Goal: Task Accomplishment & Management: Manage account settings

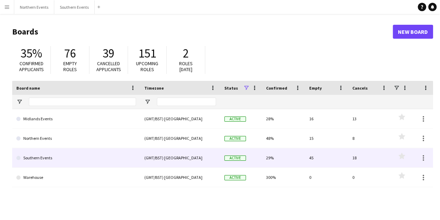
click at [124, 157] on link "Southern Events" at bounding box center [76, 157] width 120 height 19
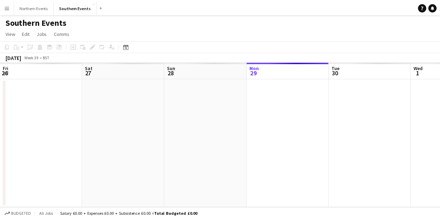
scroll to position [0, 166]
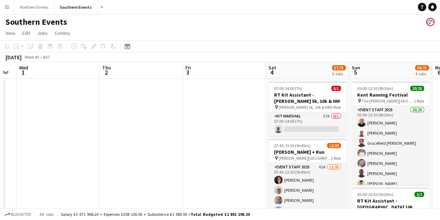
drag, startPoint x: 300, startPoint y: 174, endPoint x: 67, endPoint y: 139, distance: 236.1
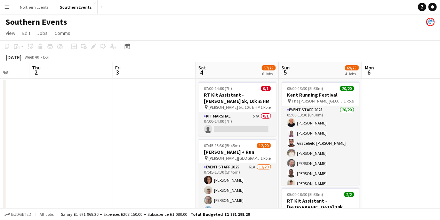
drag, startPoint x: 231, startPoint y: 173, endPoint x: 161, endPoint y: 164, distance: 70.6
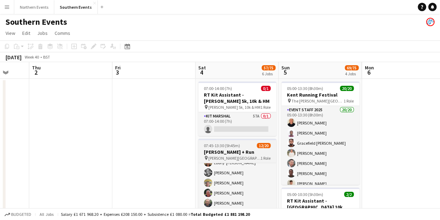
click at [240, 153] on h3 "Dorney Duathlon + Run" at bounding box center [237, 152] width 78 height 6
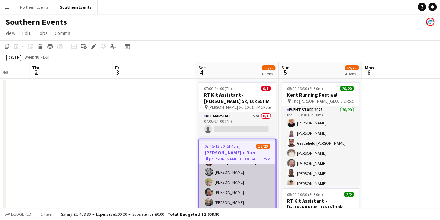
click at [246, 179] on app-card-role "Event Staff 2025 61A 12/20 07:45-13:30 (5h45m) Cheryl Boshier Jem McAllister Ch…" at bounding box center [237, 201] width 77 height 215
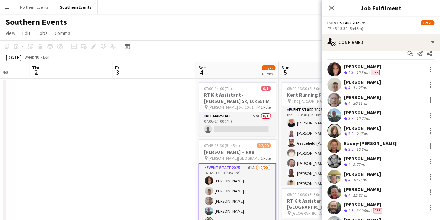
scroll to position [0, 0]
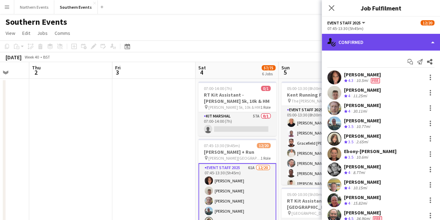
click at [367, 37] on div "single-neutral-actions-check-2 Confirmed" at bounding box center [381, 42] width 118 height 17
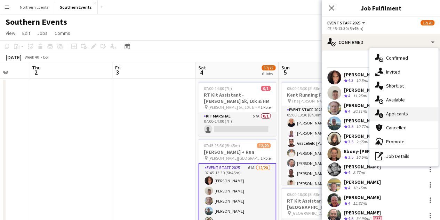
click at [425, 113] on div "single-neutral-actions-information Applicants" at bounding box center [403, 113] width 69 height 14
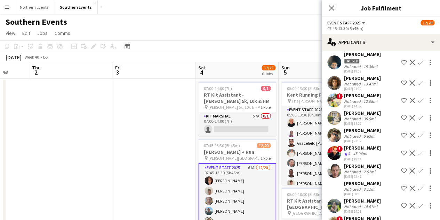
scroll to position [33, 0]
click at [363, 94] on div "Josie Cox" at bounding box center [362, 95] width 37 height 6
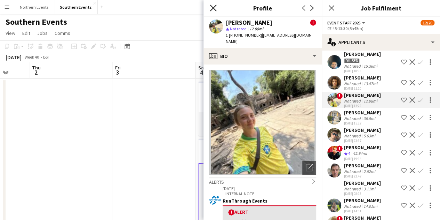
click at [210, 5] on icon at bounding box center [213, 8] width 7 height 7
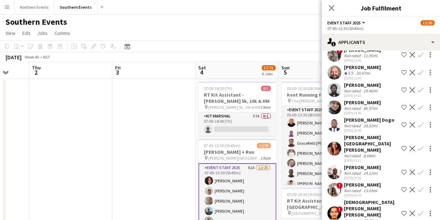
scroll to position [347, 0]
click at [348, 76] on span "3.5" at bounding box center [350, 73] width 5 height 5
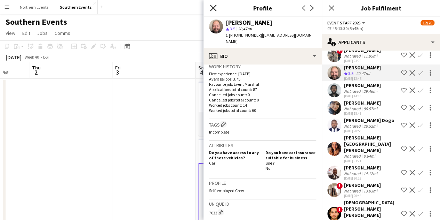
scroll to position [173, 0]
click at [214, 10] on icon "Close pop-in" at bounding box center [213, 8] width 7 height 7
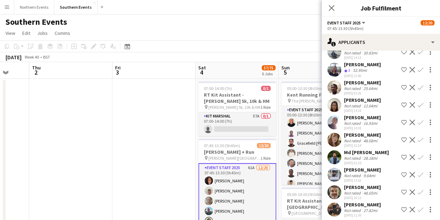
scroll to position [660, 0]
click at [354, 71] on div "52.95mi" at bounding box center [360, 70] width 17 height 6
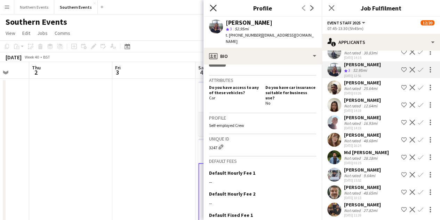
scroll to position [0, 0]
click at [214, 8] on icon at bounding box center [213, 8] width 7 height 7
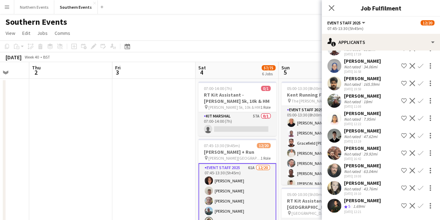
scroll to position [861, 0]
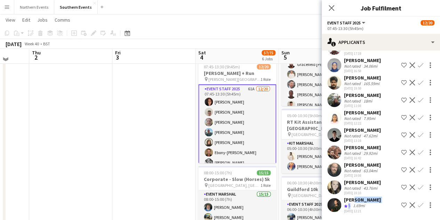
click at [350, 202] on div "Lilybeth Ihezue Crew rating 5 1.69mi 29-09-2025 12:21" at bounding box center [362, 204] width 37 height 17
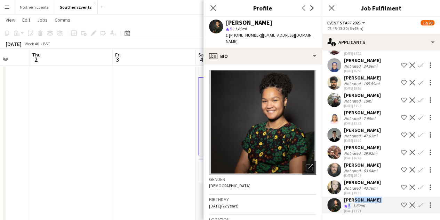
scroll to position [86, 0]
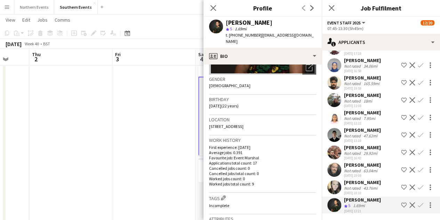
click at [284, 121] on div "Location 8 Lonsdale Way, Maidenhead, SL6 2YX" at bounding box center [262, 125] width 107 height 20
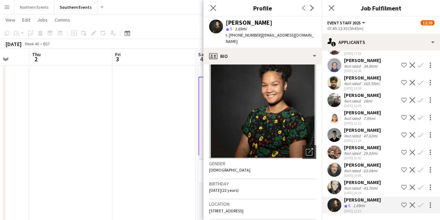
scroll to position [0, 0]
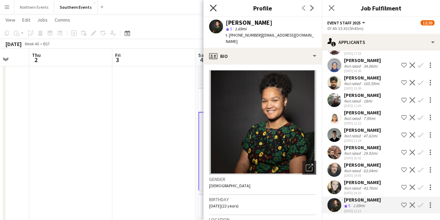
click at [213, 7] on icon "Close pop-in" at bounding box center [213, 8] width 7 height 7
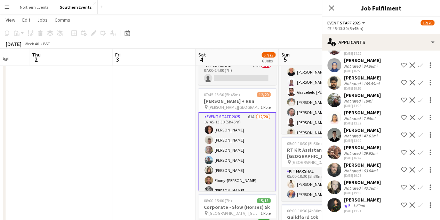
scroll to position [50, 0]
click at [330, 10] on icon at bounding box center [331, 8] width 7 height 7
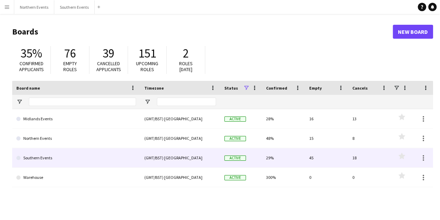
click at [167, 154] on div "(GMT/BST) [GEOGRAPHIC_DATA]" at bounding box center [180, 157] width 80 height 19
click at [194, 157] on div "(GMT/BST) [GEOGRAPHIC_DATA]" at bounding box center [180, 157] width 80 height 19
click at [222, 159] on div "Active" at bounding box center [241, 157] width 42 height 19
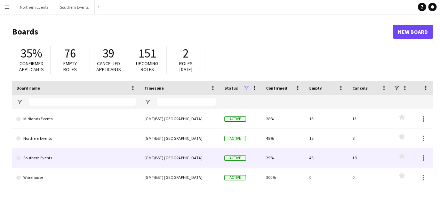
click at [222, 159] on div "Active" at bounding box center [241, 157] width 42 height 19
click at [57, 155] on link "Southern Events" at bounding box center [76, 157] width 120 height 19
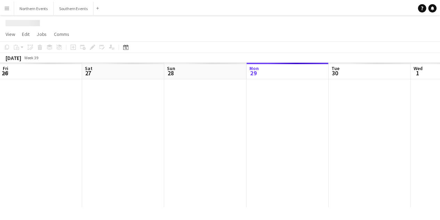
scroll to position [0, 166]
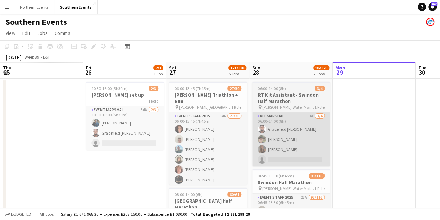
scroll to position [0, 172]
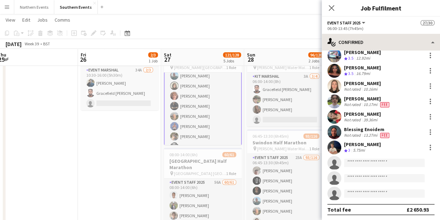
scroll to position [39, 0]
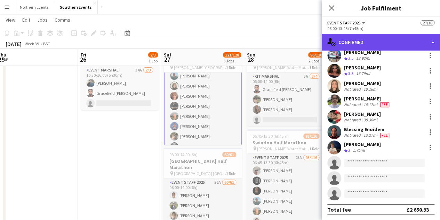
click at [366, 36] on div "single-neutral-actions-check-2 Confirmed" at bounding box center [381, 42] width 118 height 17
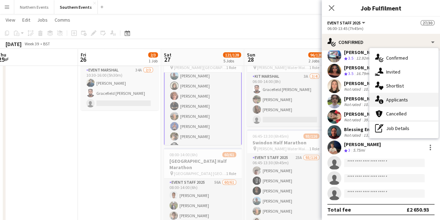
click at [394, 106] on div "single-neutral-actions-information Applicants" at bounding box center [403, 100] width 69 height 14
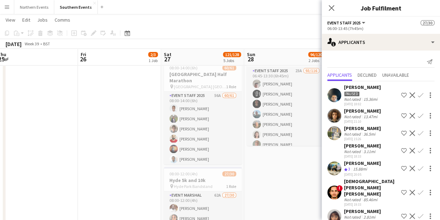
scroll to position [125, 0]
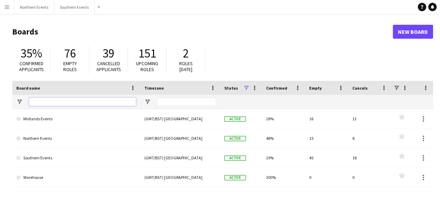
click at [51, 103] on input "Board name Filter Input" at bounding box center [82, 101] width 107 height 8
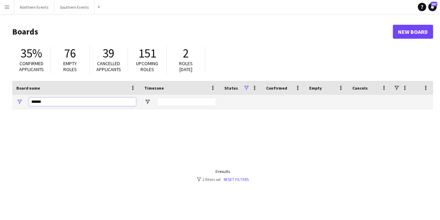
type input "*****"
click at [11, 8] on button "Menu" at bounding box center [7, 7] width 14 height 14
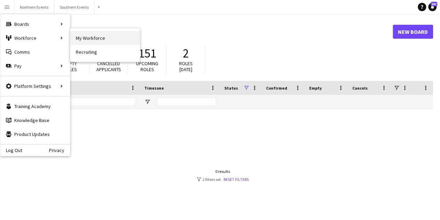
click at [90, 36] on link "My Workforce" at bounding box center [105, 38] width 70 height 14
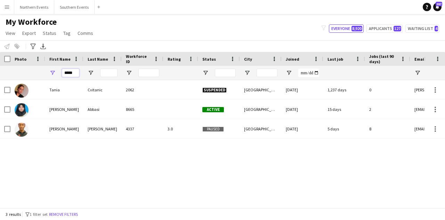
drag, startPoint x: 74, startPoint y: 71, endPoint x: 33, endPoint y: 78, distance: 42.0
click at [33, 78] on div "*****" at bounding box center [377, 73] width 754 height 14
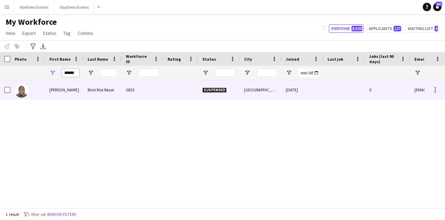
drag, startPoint x: 74, startPoint y: 72, endPoint x: 64, endPoint y: 84, distance: 15.8
click at [64, 84] on div "Workforce Details Photo First Name" at bounding box center [222, 130] width 445 height 156
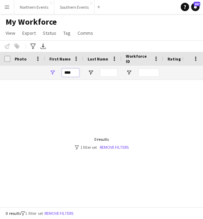
drag, startPoint x: 77, startPoint y: 75, endPoint x: 66, endPoint y: 75, distance: 11.2
click at [66, 75] on input "***" at bounding box center [70, 73] width 17 height 8
click at [70, 71] on input "***" at bounding box center [70, 73] width 17 height 8
drag, startPoint x: 72, startPoint y: 70, endPoint x: 51, endPoint y: 73, distance: 21.2
click at [51, 73] on div "***" at bounding box center [64, 73] width 38 height 14
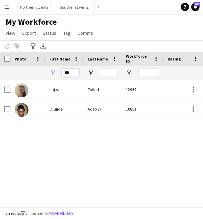
drag, startPoint x: 75, startPoint y: 71, endPoint x: 57, endPoint y: 73, distance: 18.6
click at [57, 73] on div "***" at bounding box center [64, 73] width 38 height 14
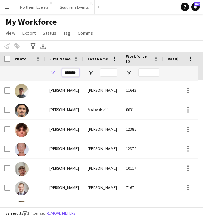
type input "*******"
